Goal: Information Seeking & Learning: Learn about a topic

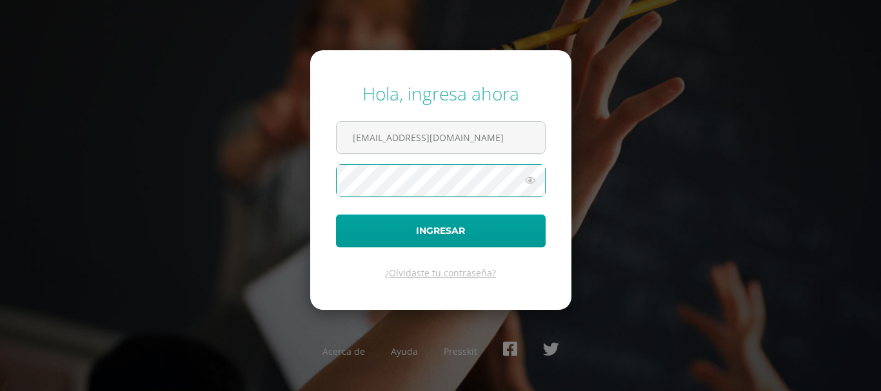
click at [336, 215] on button "Ingresar" at bounding box center [441, 231] width 210 height 33
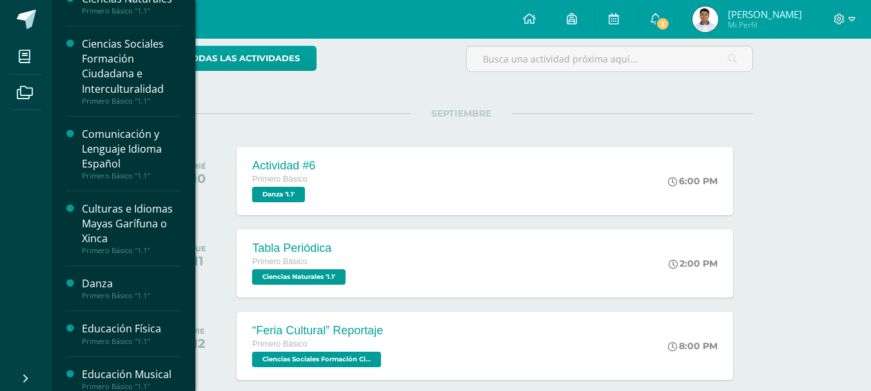
scroll to position [129, 0]
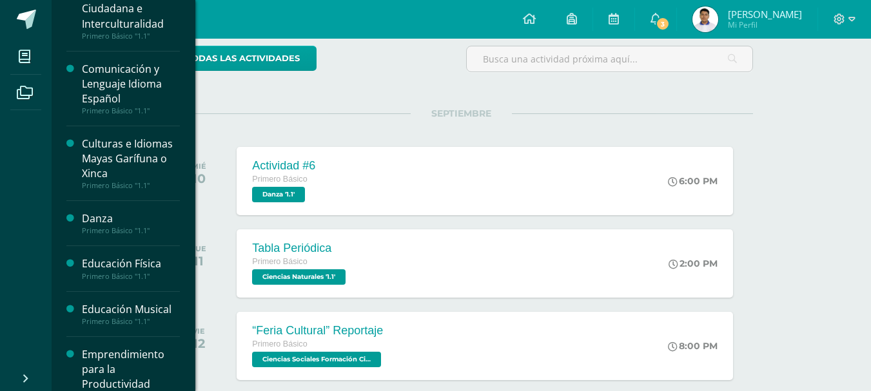
click at [155, 154] on div "Culturas e Idiomas Mayas Garífuna o Xinca" at bounding box center [131, 159] width 98 height 44
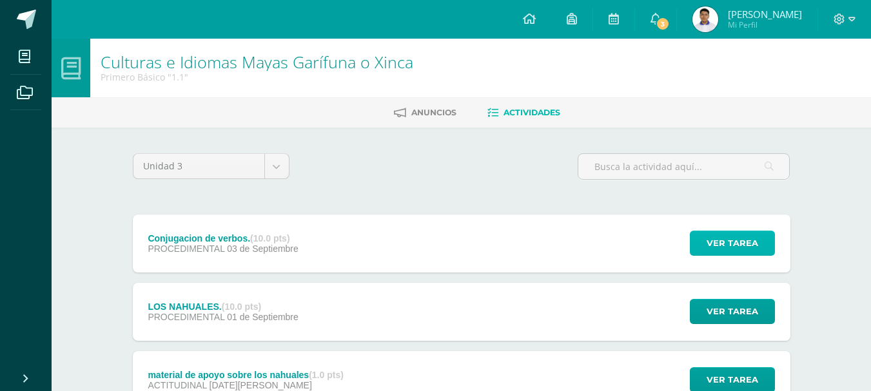
click at [702, 242] on button "Ver tarea" at bounding box center [732, 243] width 85 height 25
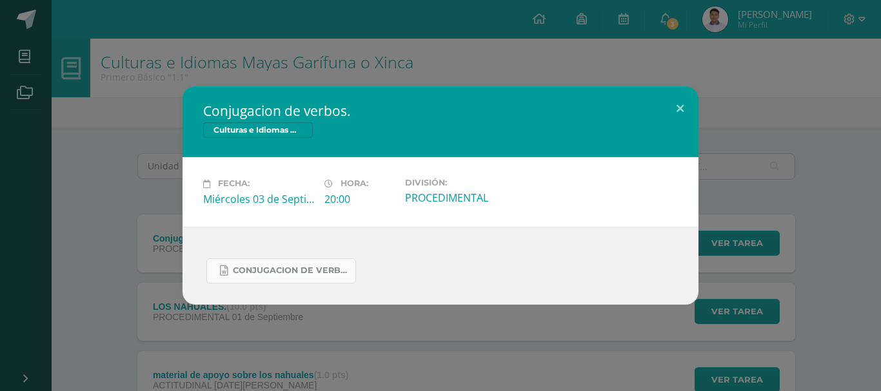
click at [266, 273] on span "conjugacion de verbos.docx" at bounding box center [291, 271] width 116 height 10
click at [668, 112] on button at bounding box center [680, 108] width 37 height 44
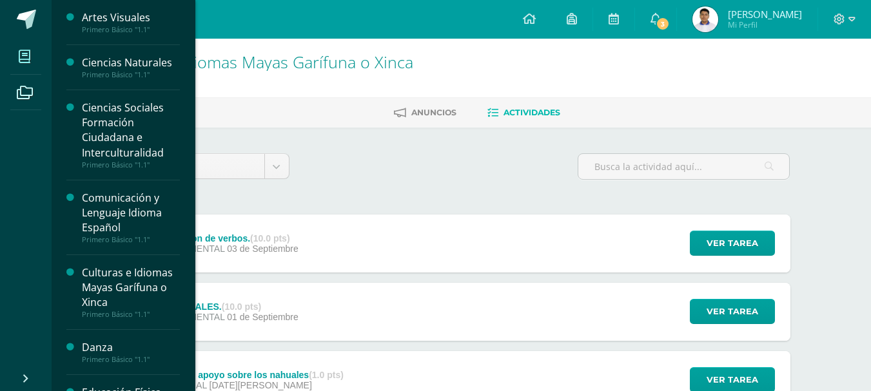
click at [12, 54] on span at bounding box center [24, 56] width 29 height 29
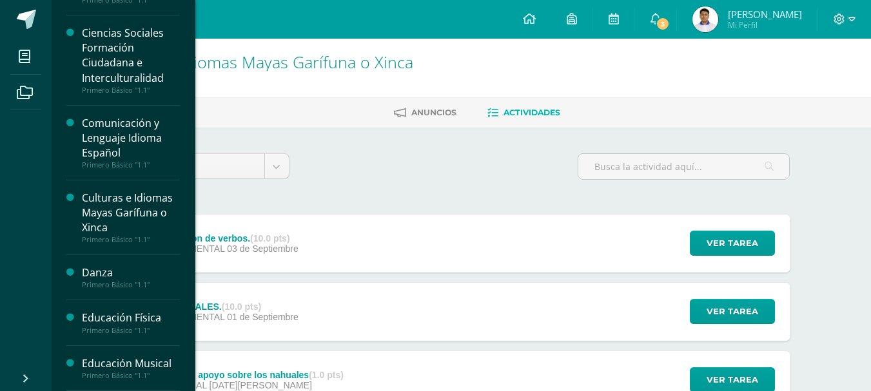
scroll to position [95, 0]
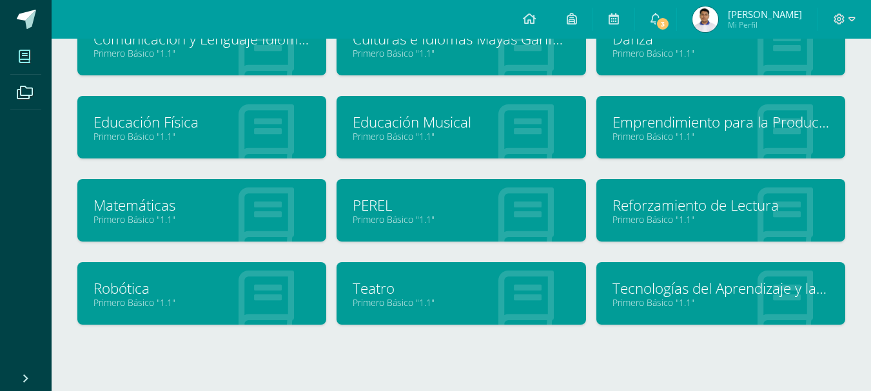
scroll to position [229, 0]
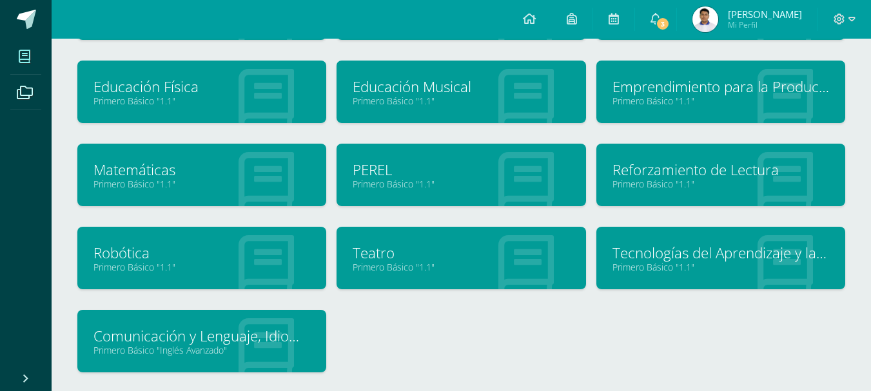
click at [408, 248] on link "Teatro" at bounding box center [461, 253] width 217 height 20
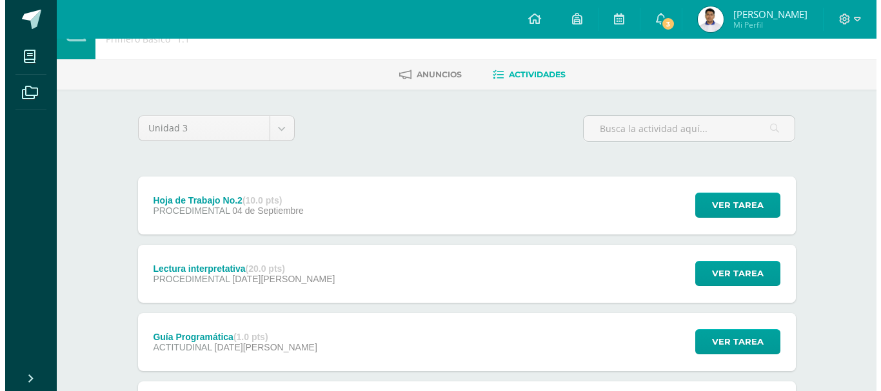
scroll to position [43, 0]
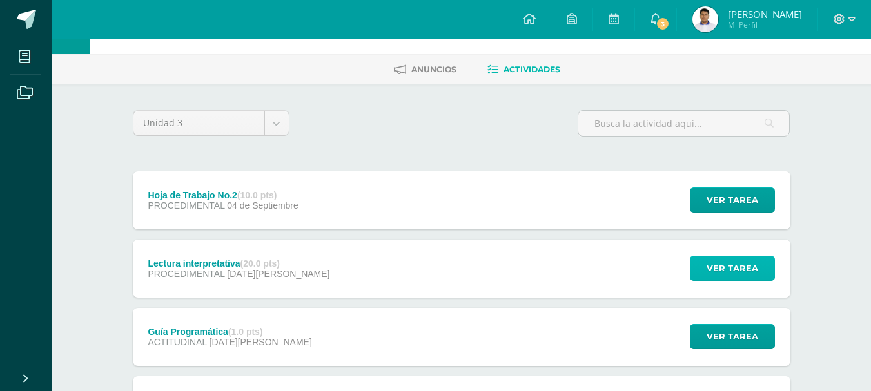
click at [760, 271] on button "Ver tarea" at bounding box center [732, 268] width 85 height 25
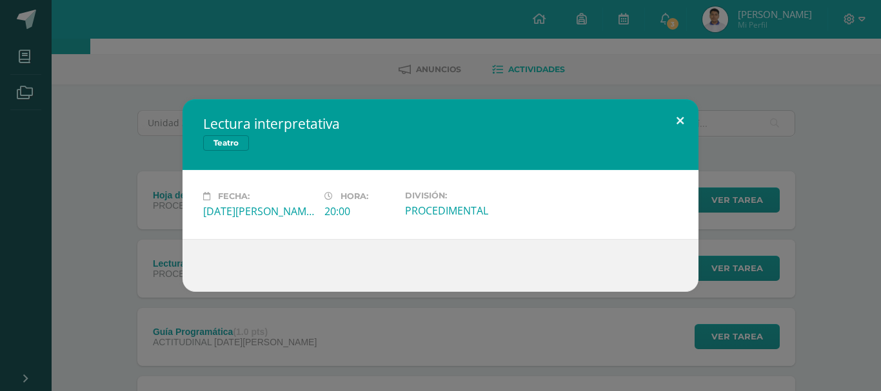
click at [673, 113] on button at bounding box center [680, 121] width 37 height 44
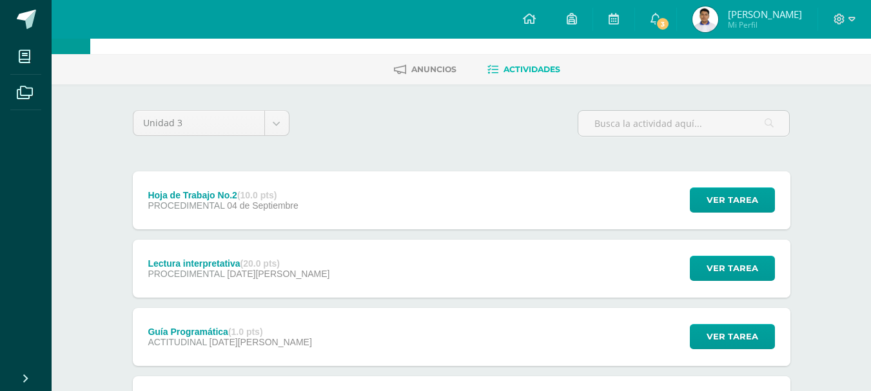
click at [436, 282] on div "Lectura interpretativa (20.0 pts) PROCEDIMENTAL [DATE][PERSON_NAME] Ver tarea L…" at bounding box center [462, 269] width 658 height 58
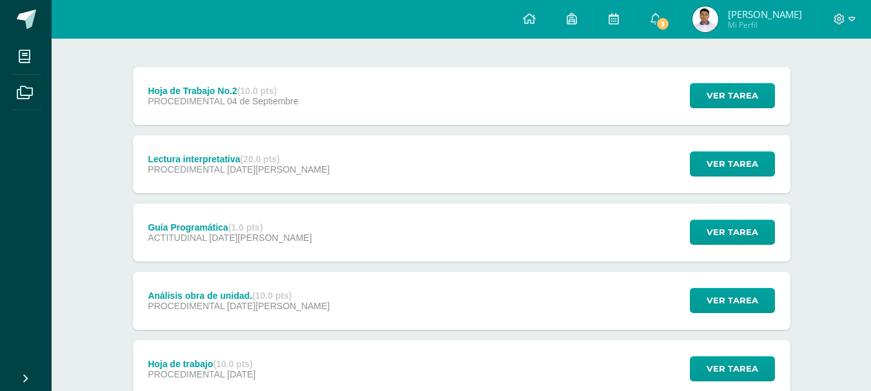
scroll to position [155, 0]
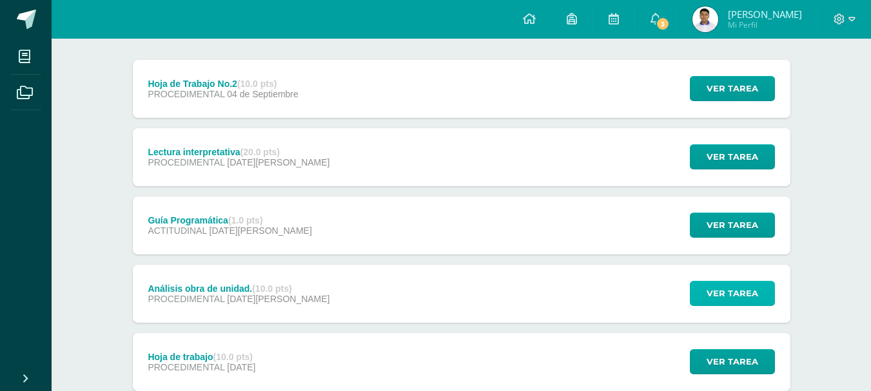
click at [726, 296] on span "Ver tarea" at bounding box center [733, 294] width 52 height 24
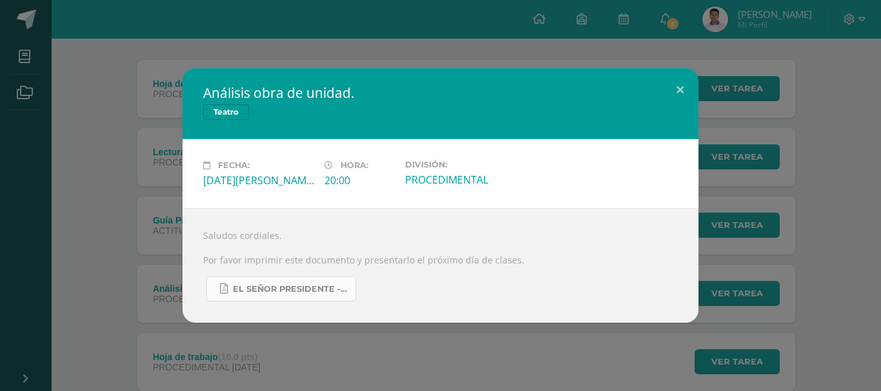
click at [295, 292] on span "El señor presidente - Guion.pdf" at bounding box center [291, 289] width 116 height 10
click at [685, 90] on button at bounding box center [680, 90] width 37 height 44
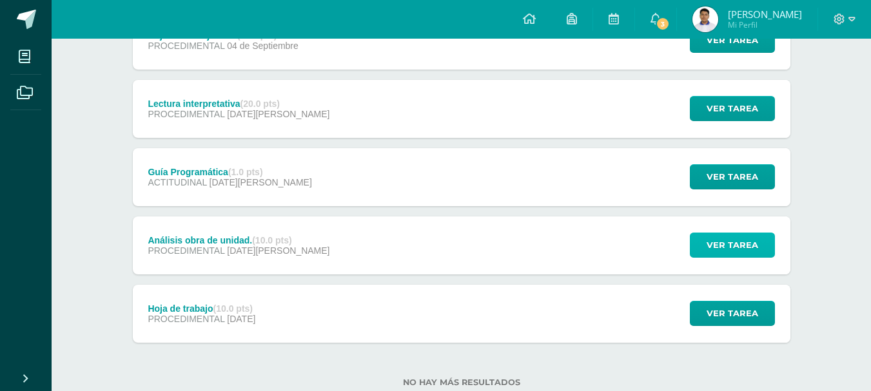
scroll to position [237, 0]
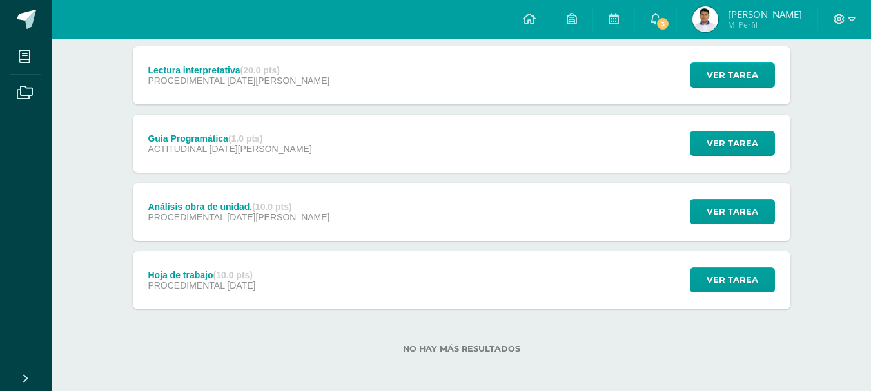
click at [402, 292] on div "Hoja de trabajo (10.0 pts) PROCEDIMENTAL 21 de Julio Ver tarea Hoja de trabajo …" at bounding box center [462, 280] width 658 height 58
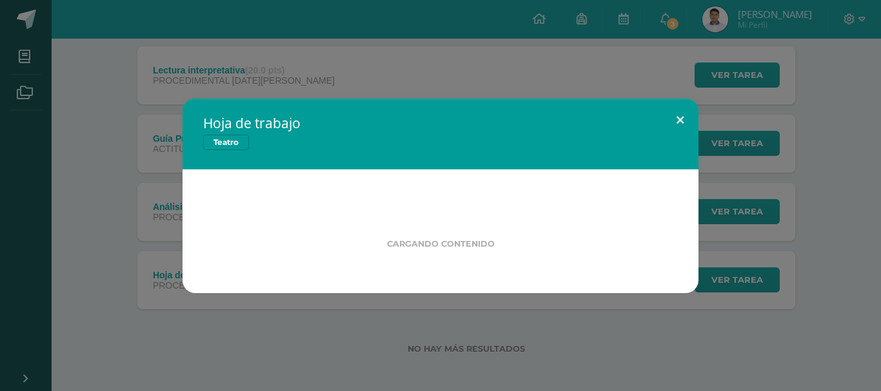
click at [683, 113] on button at bounding box center [680, 121] width 37 height 44
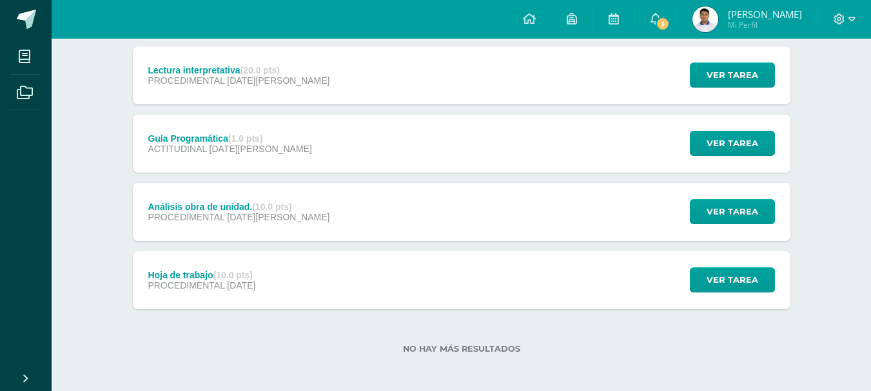
click at [414, 289] on div "Hoja de trabajo (10.0 pts) PROCEDIMENTAL 21 de Julio Ver tarea" at bounding box center [462, 280] width 658 height 58
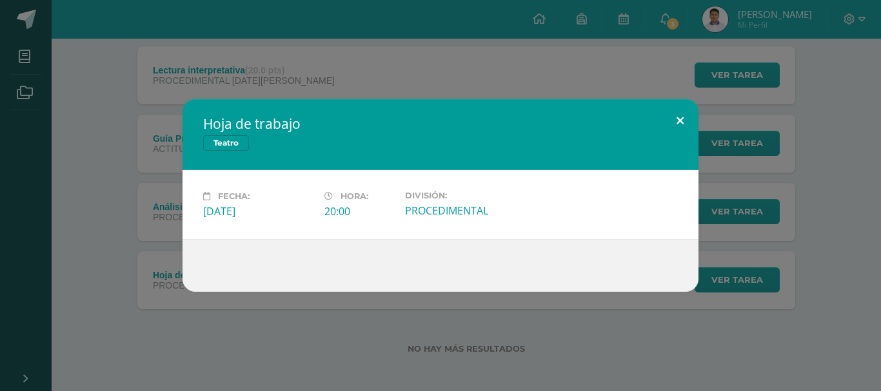
click at [683, 124] on button at bounding box center [680, 121] width 37 height 44
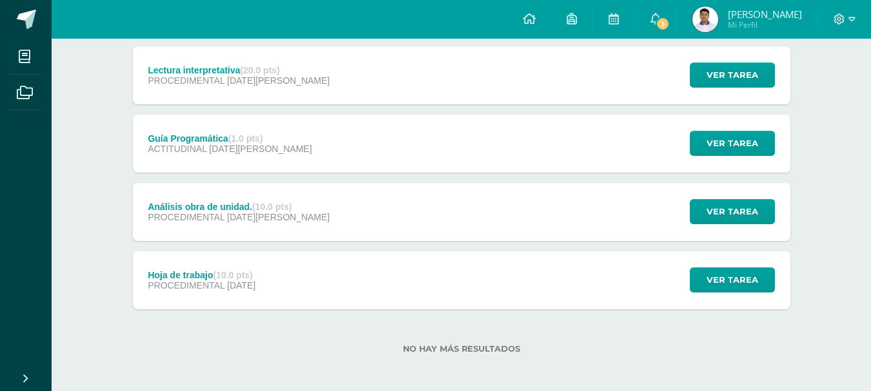
click at [431, 233] on div "Análisis obra de unidad. (10.0 pts) PROCEDIMENTAL 08 de Agosto Ver tarea Anális…" at bounding box center [462, 212] width 658 height 58
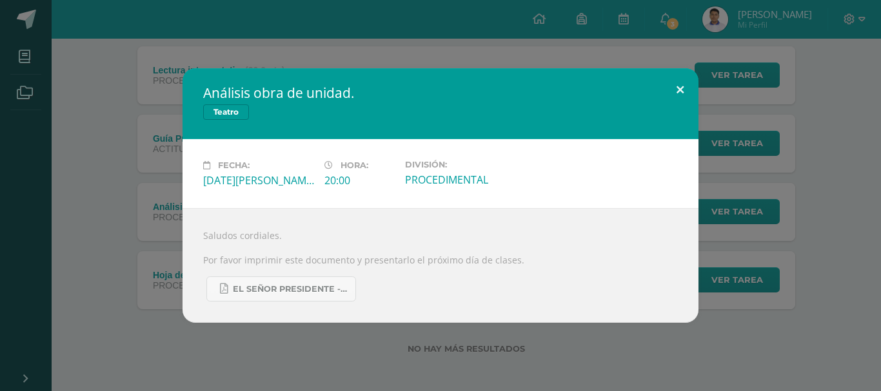
click at [688, 84] on button at bounding box center [680, 90] width 37 height 44
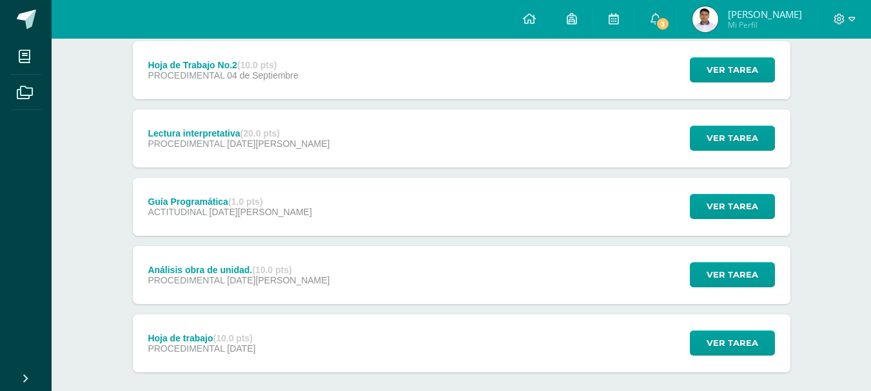
scroll to position [172, 0]
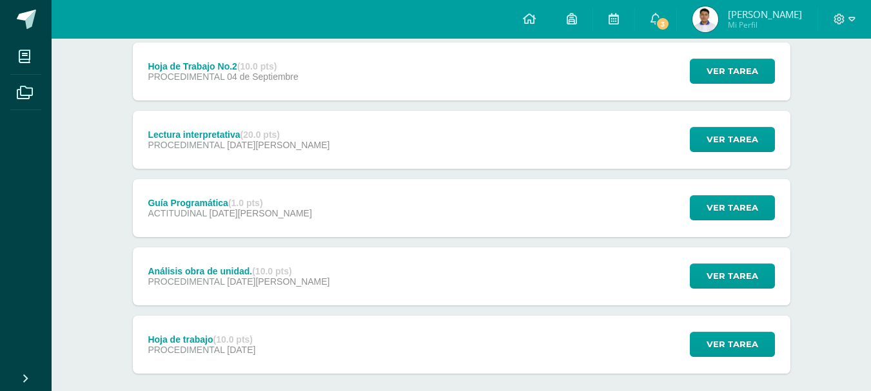
click at [370, 128] on div "Lectura interpretativa (20.0 pts) PROCEDIMENTAL 25 de Agosto Ver tarea Lectura …" at bounding box center [462, 140] width 658 height 58
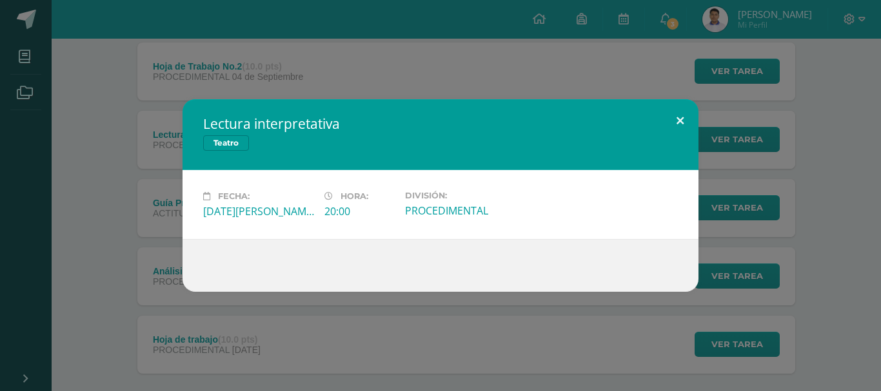
click at [670, 123] on button at bounding box center [680, 121] width 37 height 44
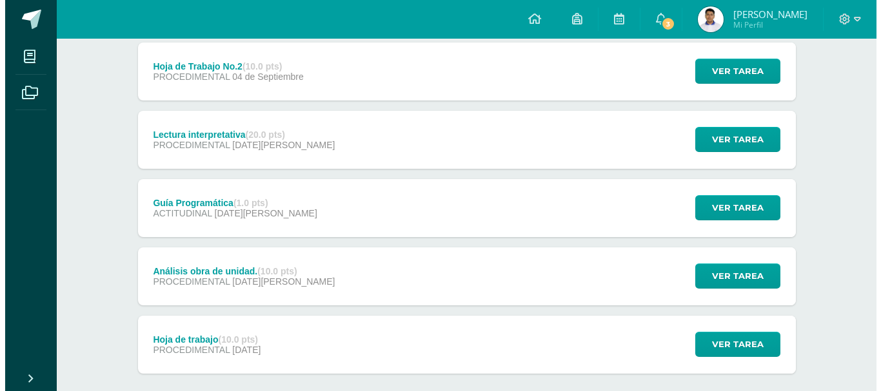
scroll to position [129, 0]
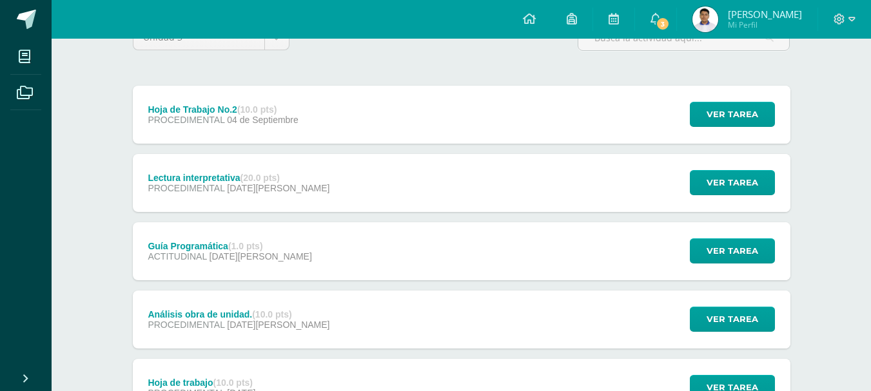
click at [519, 139] on div "Hoja de Trabajo No.2 (10.0 pts) PROCEDIMENTAL 04 de Septiembre Ver tarea Hoja d…" at bounding box center [462, 115] width 658 height 58
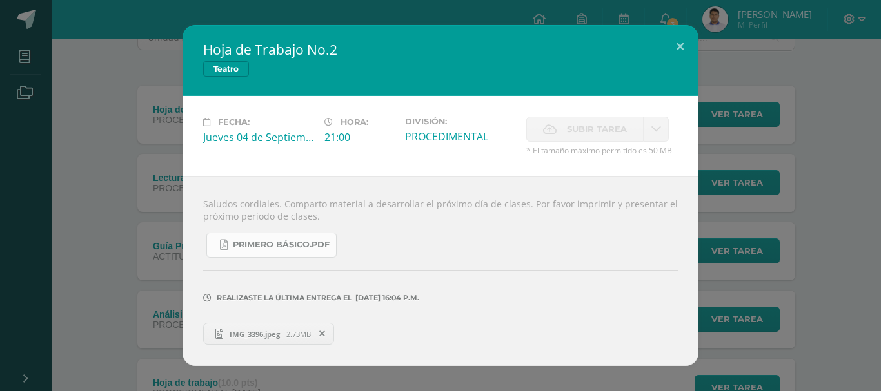
click at [302, 255] on link "Primero Básico.pdf" at bounding box center [271, 245] width 130 height 25
